Goal: Find specific page/section: Find specific page/section

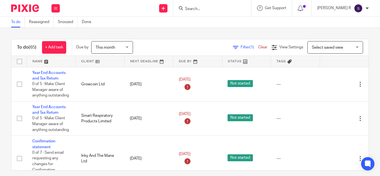
click at [209, 8] on input "Search" at bounding box center [209, 9] width 50 height 5
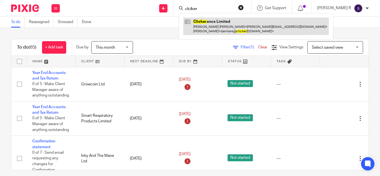
type input "clciker"
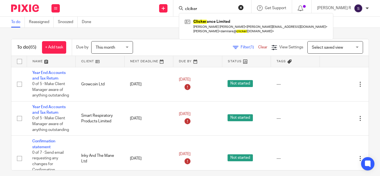
click at [167, 27] on div "To do Reassigned Snoozed Done" at bounding box center [190, 22] width 380 height 11
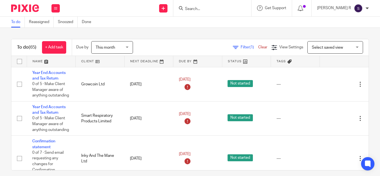
click at [213, 7] on input "Search" at bounding box center [209, 9] width 50 height 5
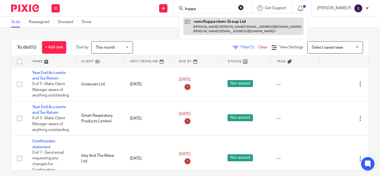
type input "kuppa"
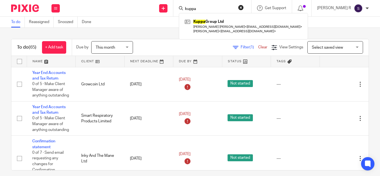
click at [164, 32] on div "To do (65) + Add task Due by This month This month Today Tomorrow This week Nex…" at bounding box center [190, 102] width 380 height 148
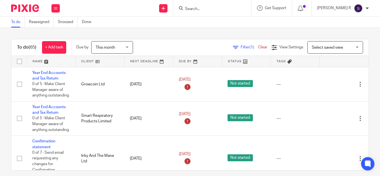
click at [214, 6] on form at bounding box center [213, 8] width 59 height 7
click at [203, 9] on input "Search" at bounding box center [209, 9] width 50 height 5
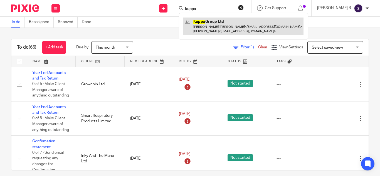
type input "kuppa"
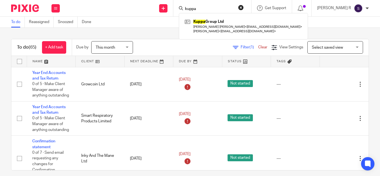
drag, startPoint x: 162, startPoint y: 29, endPoint x: 167, endPoint y: 27, distance: 5.0
click at [163, 28] on div "To do (65) + Add task Due by This month This month Today Tomorrow This week Nex…" at bounding box center [190, 102] width 380 height 148
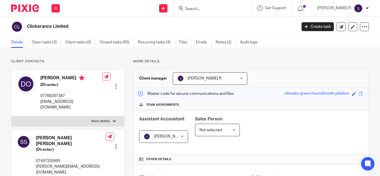
scroll to position [168, 0]
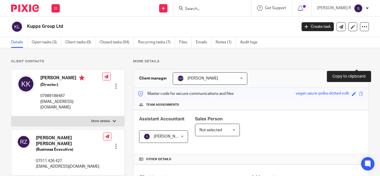
click at [359, 92] on span at bounding box center [361, 94] width 4 height 4
